Goal: Transaction & Acquisition: Purchase product/service

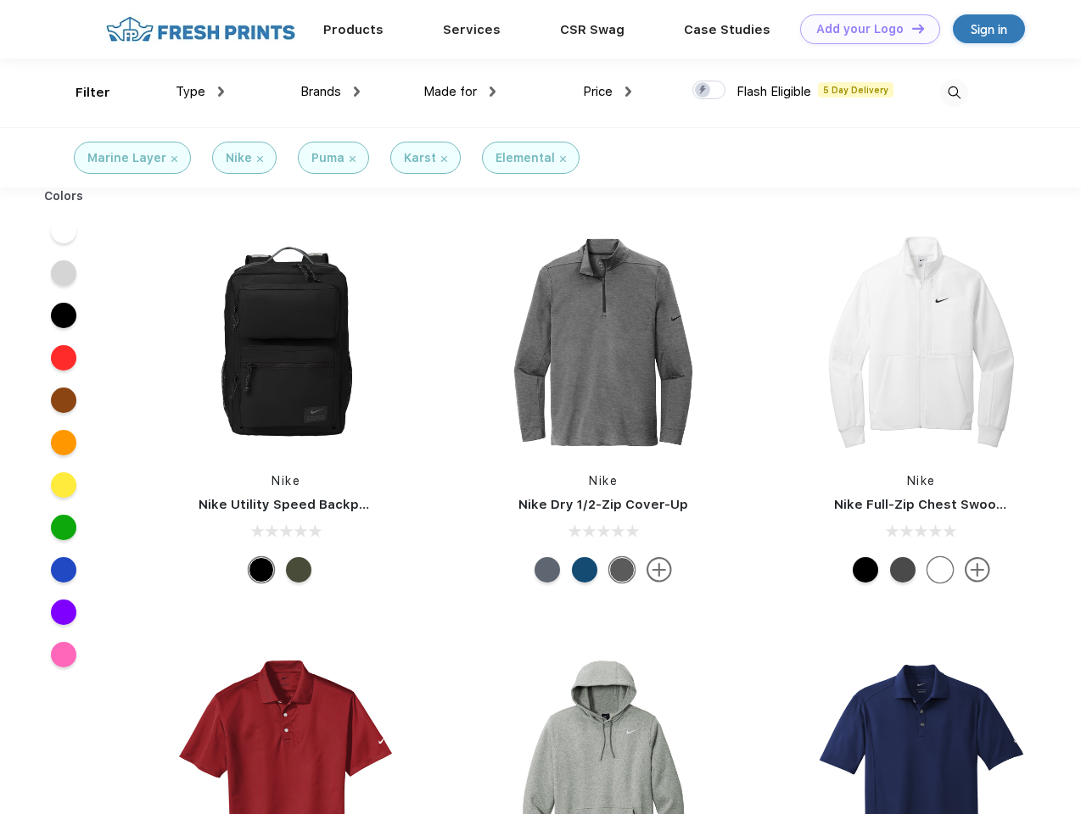
scroll to position [1, 0]
click at [864, 29] on link "Add your Logo Design Tool" at bounding box center [870, 29] width 140 height 30
click at [0, 0] on div "Design Tool" at bounding box center [0, 0] width 0 height 0
click at [910, 28] on link "Add your Logo Design Tool" at bounding box center [870, 29] width 140 height 30
click at [81, 92] on div "Filter" at bounding box center [93, 93] width 35 height 20
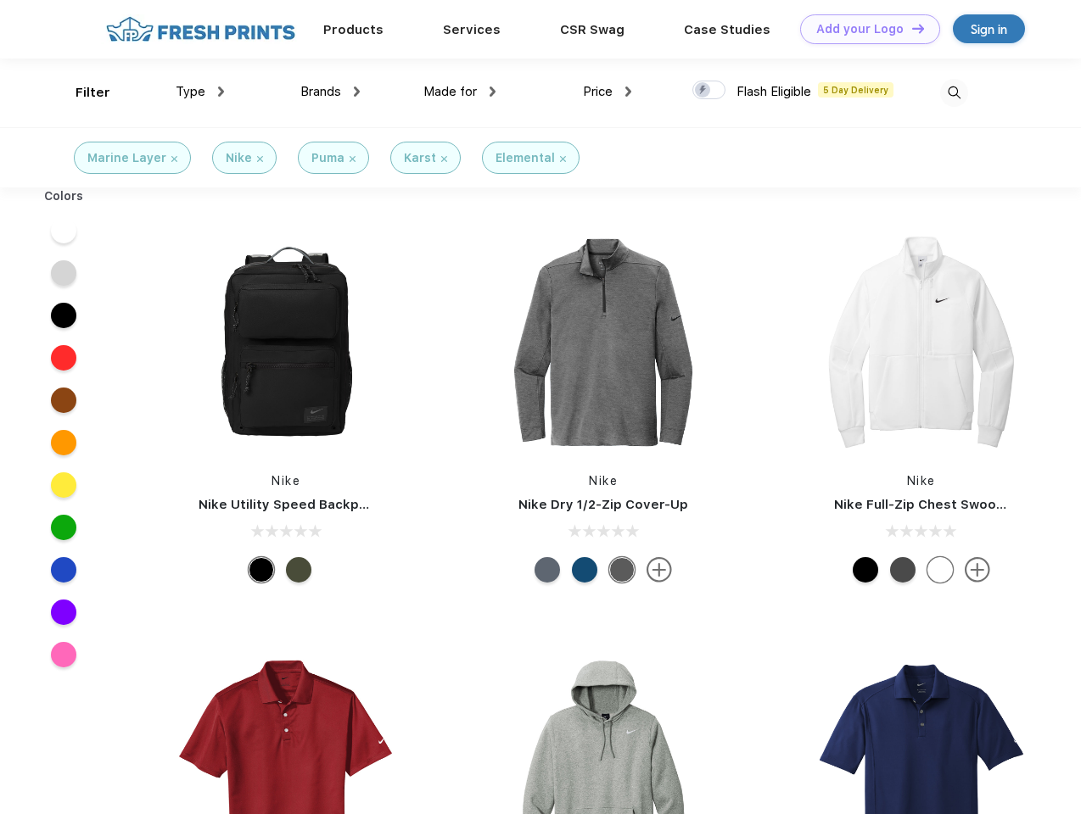
click at [200, 92] on span "Type" at bounding box center [191, 91] width 30 height 15
click at [330, 92] on span "Brands" at bounding box center [320, 91] width 41 height 15
click at [460, 92] on span "Made for" at bounding box center [449, 91] width 53 height 15
click at [607, 92] on span "Price" at bounding box center [598, 91] width 30 height 15
click at [709, 91] on div at bounding box center [708, 90] width 33 height 19
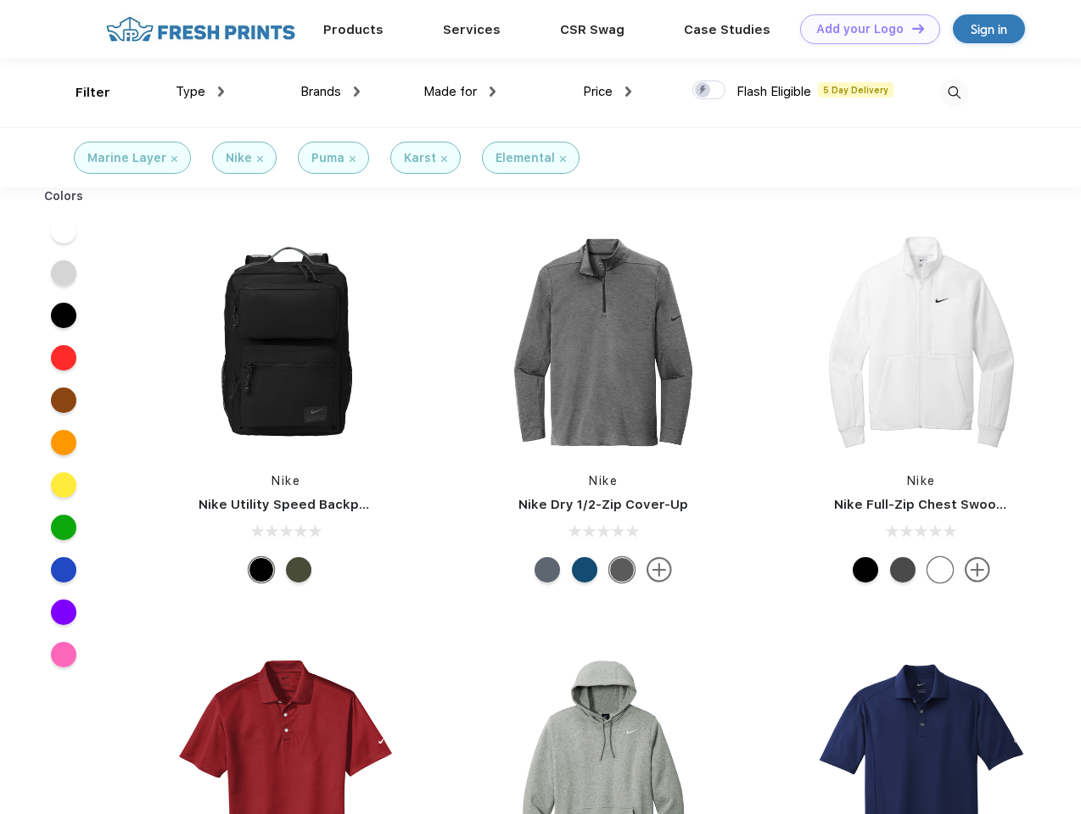
click at [703, 91] on input "checkbox" at bounding box center [697, 85] width 11 height 11
click at [954, 92] on img at bounding box center [954, 93] width 28 height 28
